Goal: Navigation & Orientation: Go to known website

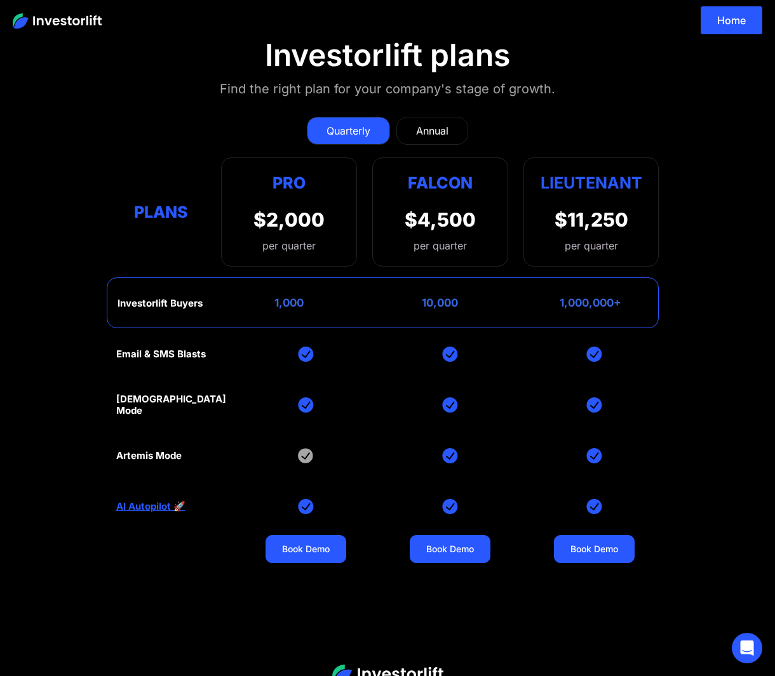
click at [73, 22] on img at bounding box center [57, 20] width 89 height 15
click at [724, 13] on link "Home" at bounding box center [731, 20] width 62 height 28
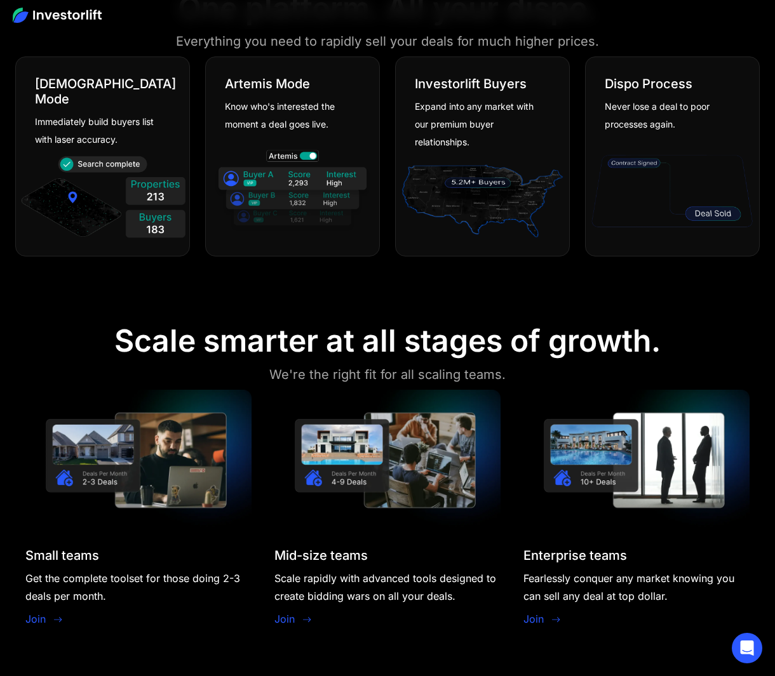
scroll to position [1020, 0]
